Goal: Task Accomplishment & Management: Complete application form

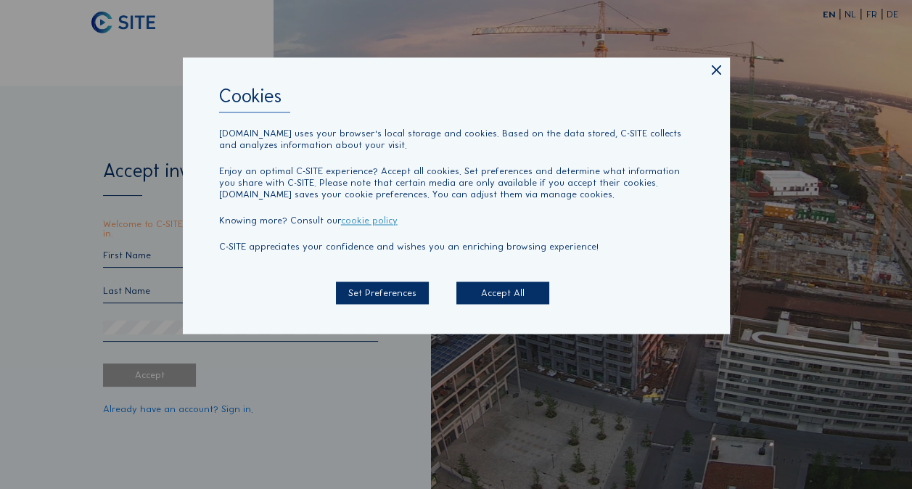
click at [478, 294] on div "Accept All" at bounding box center [502, 292] width 93 height 23
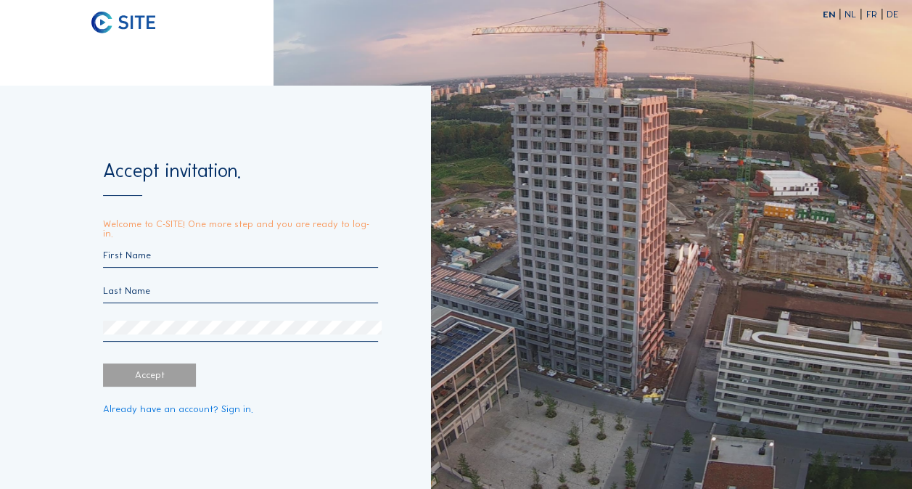
click at [153, 254] on input "text" at bounding box center [240, 254] width 275 height 11
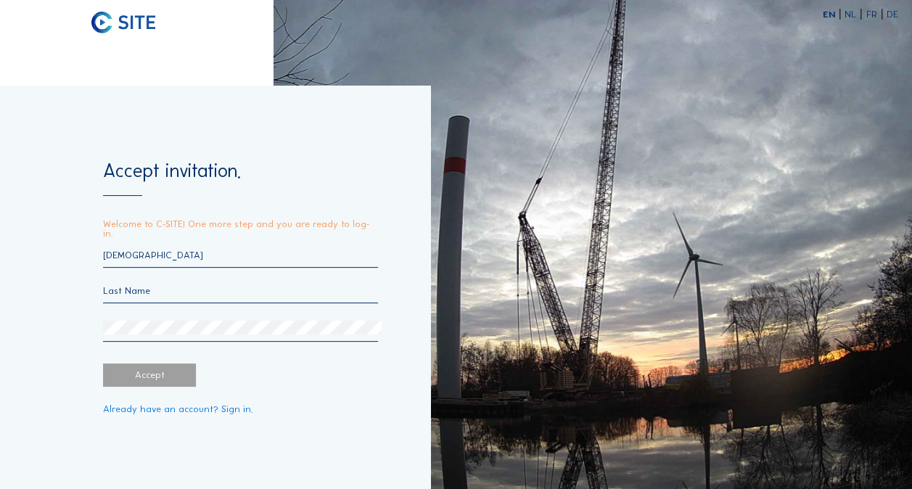
type input "[DEMOGRAPHIC_DATA]"
click at [122, 290] on input "text" at bounding box center [240, 290] width 275 height 11
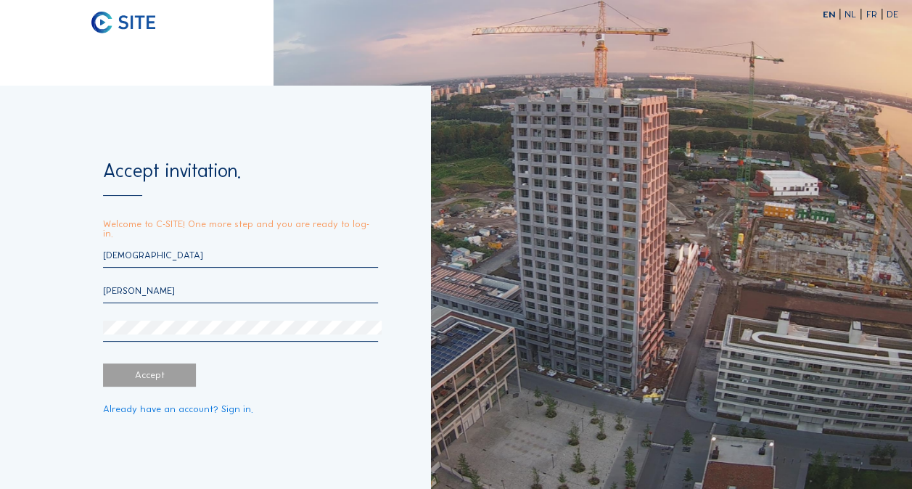
type input "[PERSON_NAME]"
click at [151, 367] on div "Accept" at bounding box center [149, 374] width 93 height 23
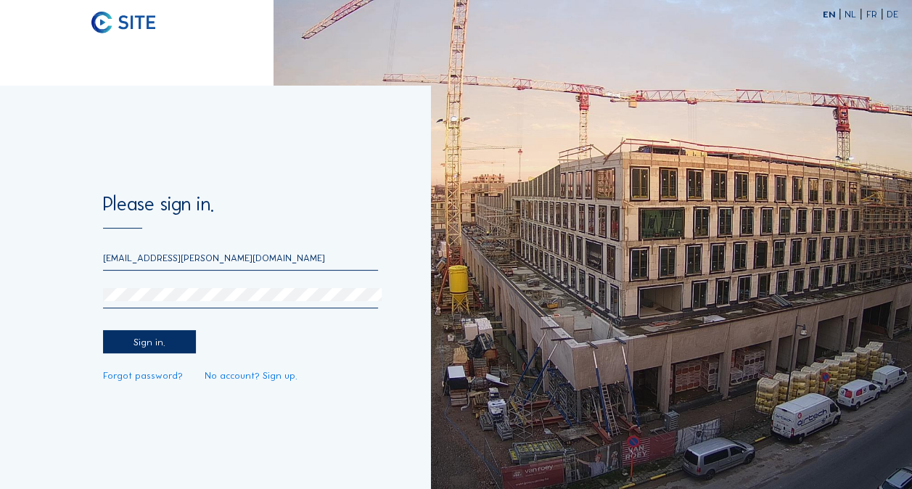
click at [160, 334] on div "Sign in." at bounding box center [149, 341] width 93 height 23
